Goal: Entertainment & Leisure: Consume media (video, audio)

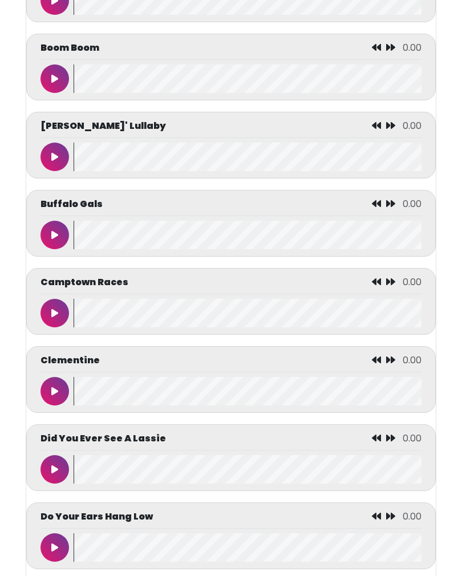
scroll to position [1249, 0]
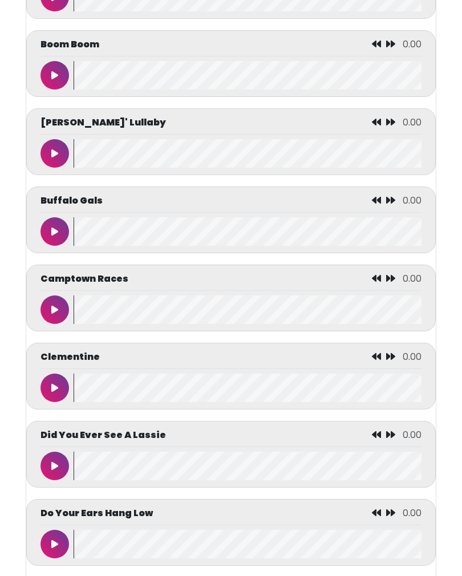
click at [41, 318] on button at bounding box center [54, 310] width 28 height 28
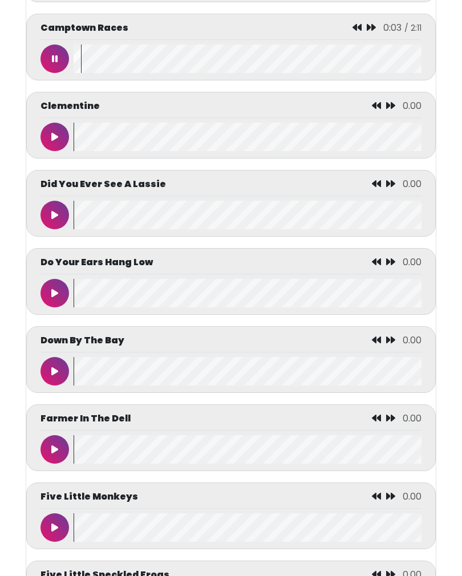
scroll to position [1500, 0]
click at [52, 376] on icon at bounding box center [54, 370] width 7 height 9
click at [325, 350] on div "Down By The Bay 0:00 / 2:34" at bounding box center [230, 342] width 381 height 19
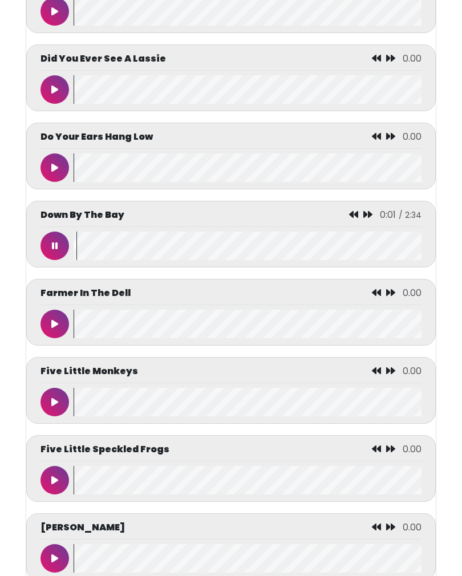
scroll to position [1629, 0]
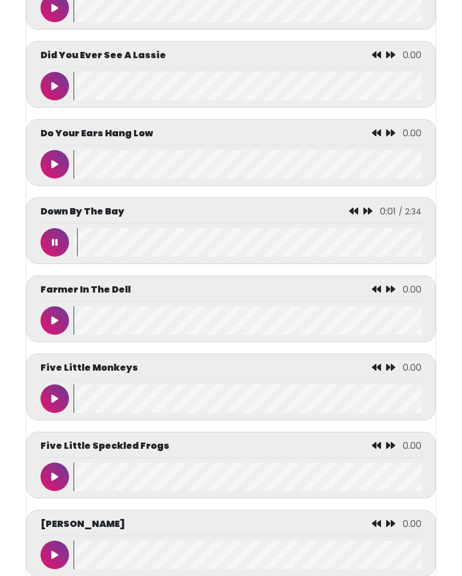
click at [46, 331] on button at bounding box center [54, 320] width 28 height 28
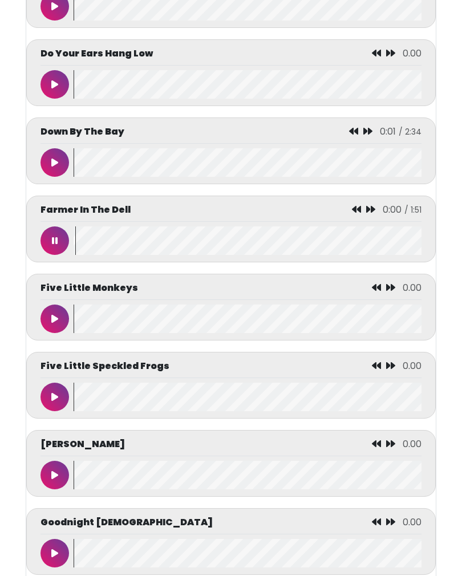
click at [55, 401] on icon at bounding box center [54, 396] width 7 height 9
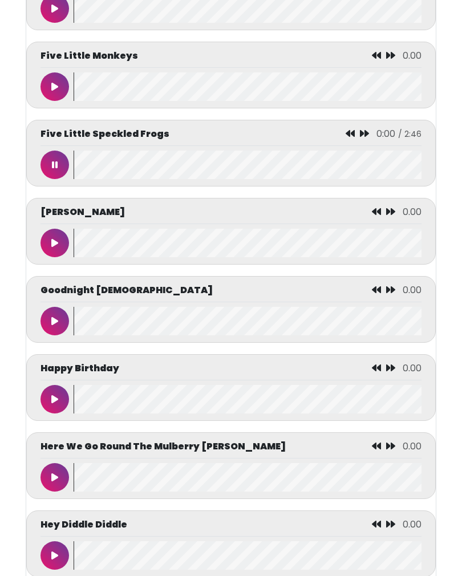
scroll to position [1942, 0]
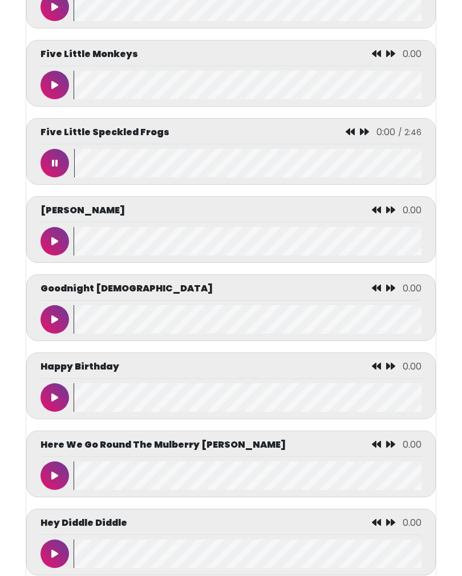
click at [51, 411] on button at bounding box center [54, 397] width 28 height 28
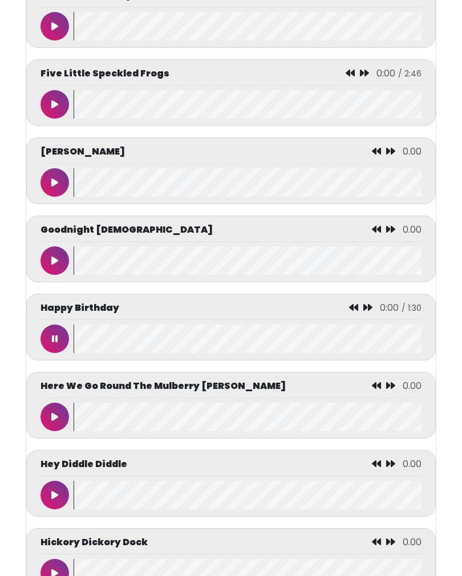
scroll to position [2023, 0]
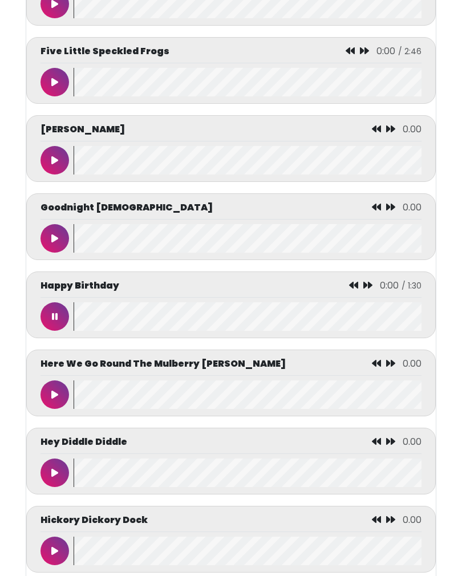
click at [52, 399] on icon at bounding box center [54, 394] width 7 height 9
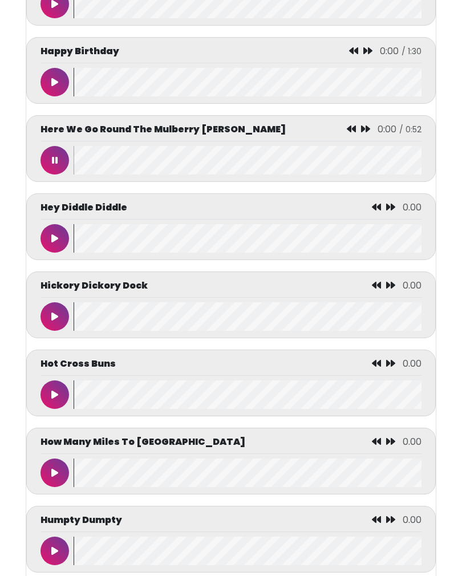
scroll to position [2270, 0]
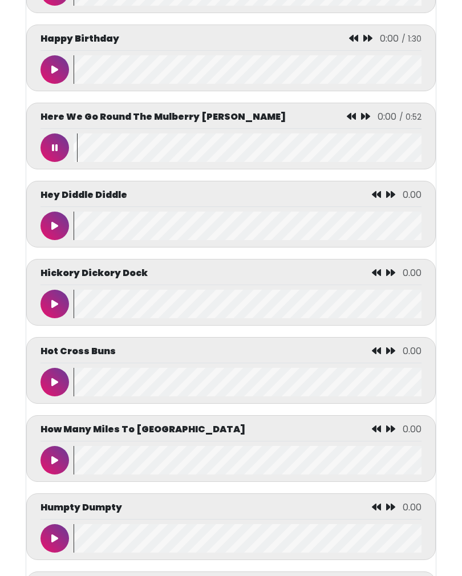
click at [48, 309] on button at bounding box center [54, 303] width 28 height 28
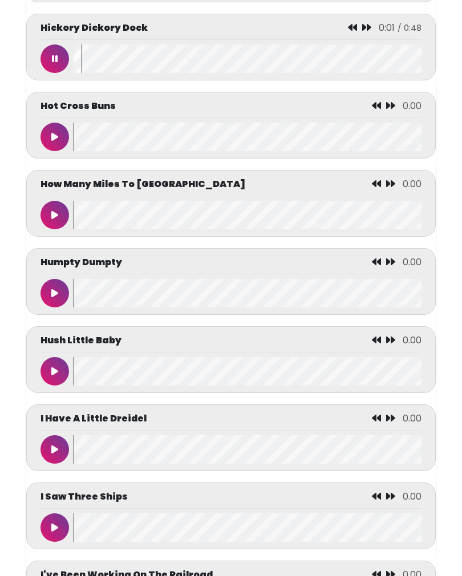
scroll to position [2523, 0]
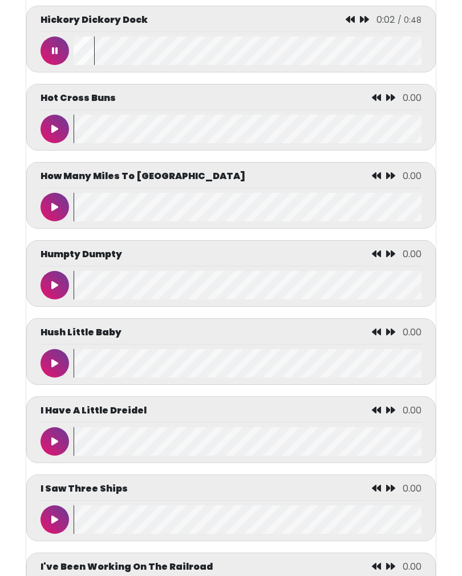
click at [53, 65] on button at bounding box center [54, 50] width 28 height 28
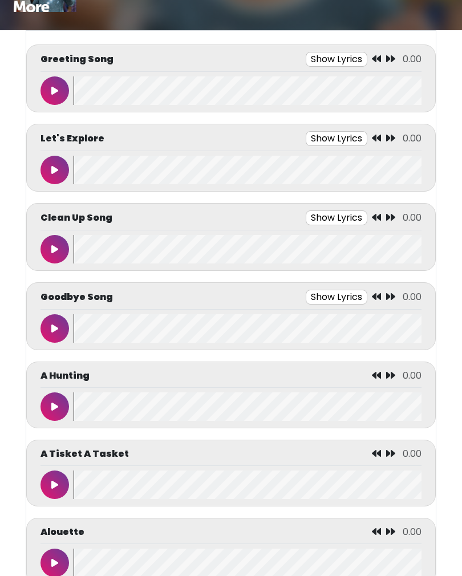
scroll to position [0, 0]
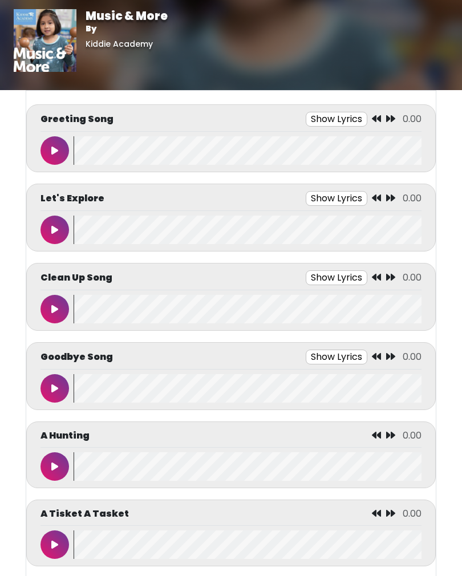
click at [50, 226] on button at bounding box center [54, 229] width 28 height 28
click at [57, 390] on icon at bounding box center [54, 387] width 7 height 9
click at [313, 364] on button "Show Lyrics" at bounding box center [310, 356] width 62 height 15
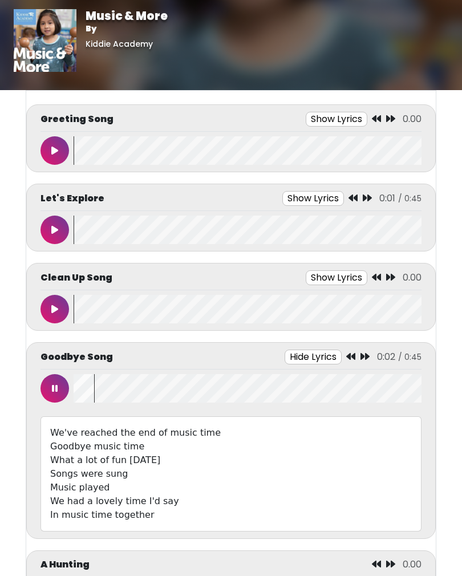
click at [51, 383] on button at bounding box center [54, 388] width 28 height 28
